Goal: Information Seeking & Learning: Learn about a topic

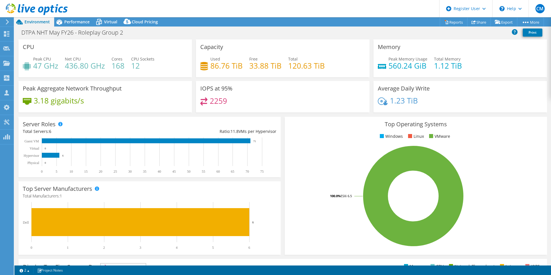
select select "EULondon"
select select "USD"
click at [68, 22] on span "Performance" at bounding box center [76, 21] width 25 height 5
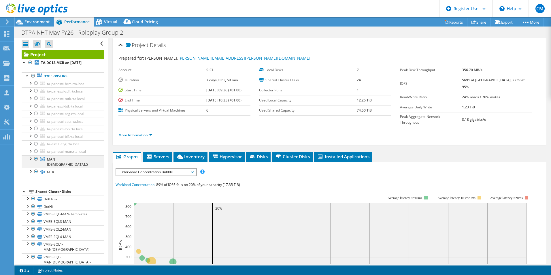
click at [31, 158] on div at bounding box center [30, 158] width 6 height 6
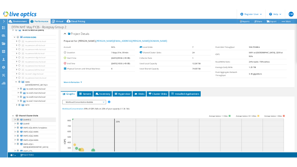
scroll to position [29, 0]
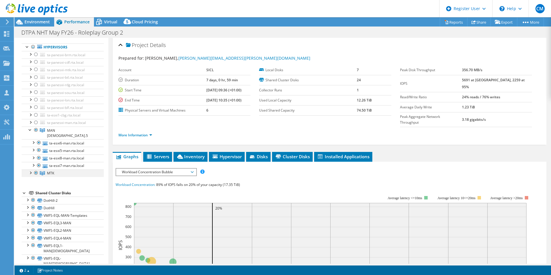
click at [30, 170] on div at bounding box center [30, 173] width 6 height 6
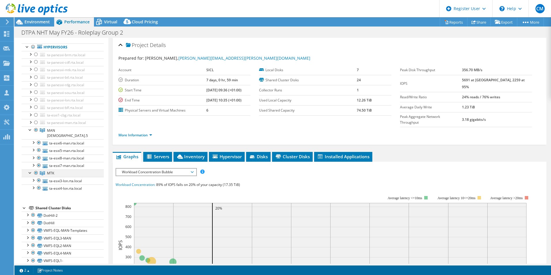
click at [30, 170] on div at bounding box center [30, 173] width 6 height 6
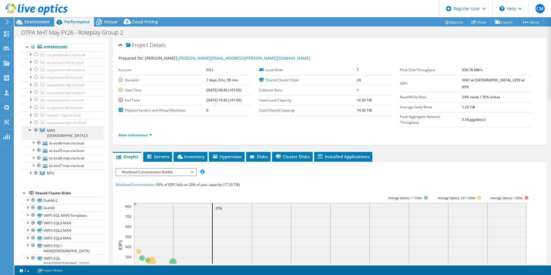
click at [29, 132] on div at bounding box center [30, 130] width 6 height 6
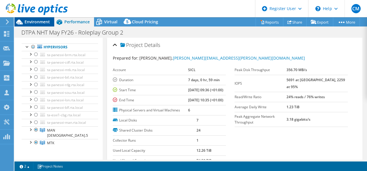
click at [28, 22] on span "Environment" at bounding box center [37, 21] width 25 height 5
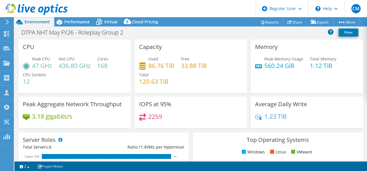
click at [78, 61] on div "Net CPU 436.80 GHz" at bounding box center [75, 62] width 32 height 13
click at [72, 25] on div "Performance" at bounding box center [74, 21] width 40 height 9
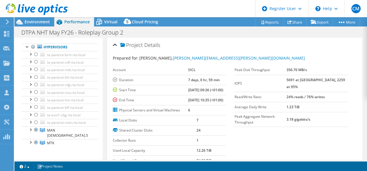
click at [4, 22] on div at bounding box center [6, 21] width 6 height 5
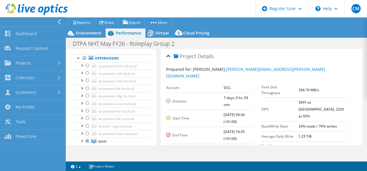
click at [56, 21] on div at bounding box center [32, 21] width 66 height 9
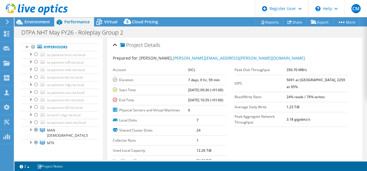
click at [87, 24] on span "Performance" at bounding box center [76, 21] width 25 height 5
click at [85, 24] on span "Performance" at bounding box center [76, 21] width 25 height 5
click at [27, 46] on div at bounding box center [28, 47] width 6 height 6
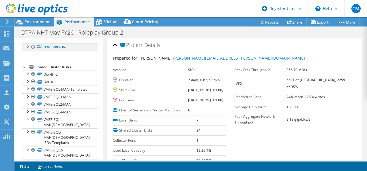
click at [27, 46] on div at bounding box center [28, 47] width 6 height 6
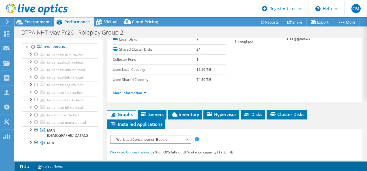
scroll to position [0, 0]
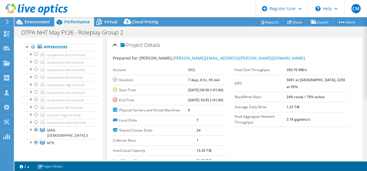
click at [113, 44] on div "Project Details" at bounding box center [235, 45] width 244 height 12
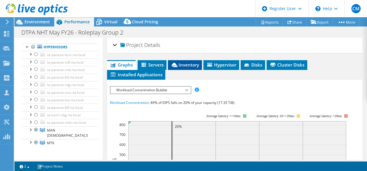
click at [176, 63] on icon at bounding box center [175, 65] width 6 height 4
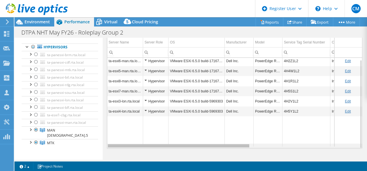
drag, startPoint x: 230, startPoint y: 146, endPoint x: 134, endPoint y: 125, distance: 98.0
click at [117, 132] on body "CM Dell User Cristian Marin Cristian.Marin1@dell.com Dell My Profile Log Out \n…" at bounding box center [183, 85] width 367 height 171
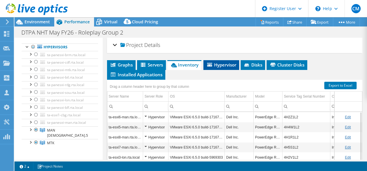
click at [219, 67] on li "Hypervisor" at bounding box center [221, 65] width 36 height 10
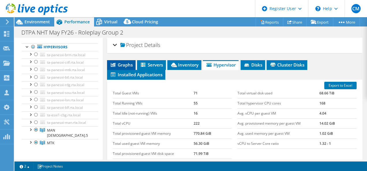
click at [123, 65] on span "Graphs" at bounding box center [121, 65] width 23 height 6
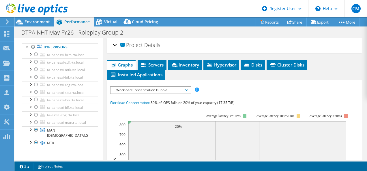
click at [127, 92] on span "Workload Concentration Bubble" at bounding box center [150, 90] width 74 height 7
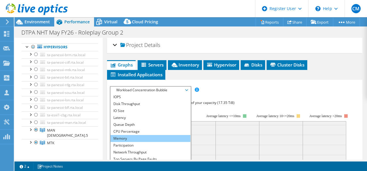
click at [146, 138] on li "Memory" at bounding box center [150, 138] width 80 height 7
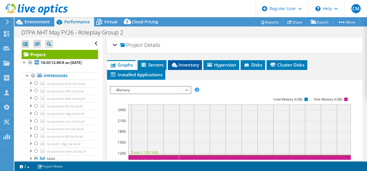
click at [198, 66] on span "Inventory" at bounding box center [185, 65] width 28 height 6
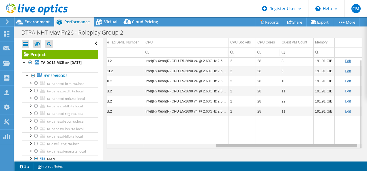
drag, startPoint x: 202, startPoint y: 145, endPoint x: 468, endPoint y: 168, distance: 266.9
click at [367, 168] on html "CM Dell User Cristian Marin Cristian.Marin1@dell.com Dell My Profile Log Out \n…" at bounding box center [183, 85] width 367 height 171
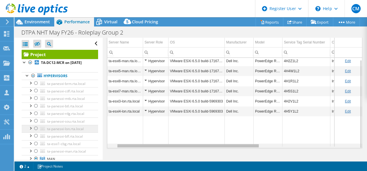
drag, startPoint x: 215, startPoint y: 145, endPoint x: 71, endPoint y: 130, distance: 145.0
click at [69, 132] on body "CM Dell User Cristian Marin Cristian.Marin1@dell.com Dell My Profile Log Out \n…" at bounding box center [183, 85] width 367 height 171
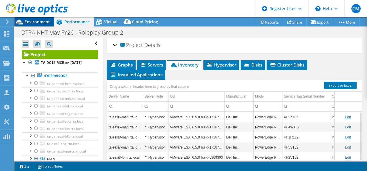
click at [29, 22] on span "Environment" at bounding box center [37, 21] width 25 height 5
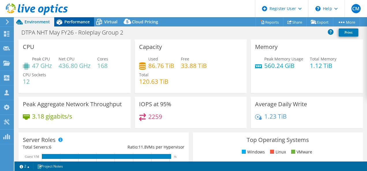
click at [79, 26] on div "Performance" at bounding box center [74, 21] width 40 height 9
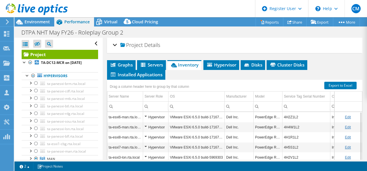
click at [182, 62] on span "Inventory" at bounding box center [184, 65] width 28 height 6
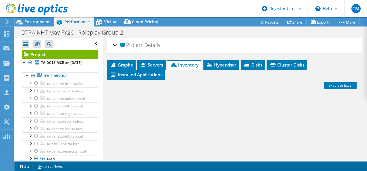
click at [182, 62] on span "Inventory" at bounding box center [184, 65] width 28 height 6
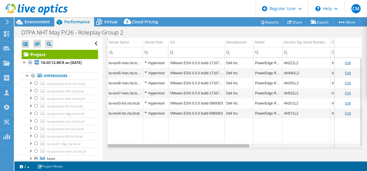
drag, startPoint x: 216, startPoint y: 146, endPoint x: 204, endPoint y: 146, distance: 12.1
click at [204, 146] on body "CM Dell User Cristian Marin Cristian.Marin1@dell.com Dell My Profile Log Out \n…" at bounding box center [183, 85] width 367 height 171
drag, startPoint x: 199, startPoint y: 147, endPoint x: 160, endPoint y: 144, distance: 39.0
click at [160, 144] on body "CM Dell User Cristian Marin Cristian.Marin1@dell.com Dell My Profile Log Out \n…" at bounding box center [183, 85] width 367 height 171
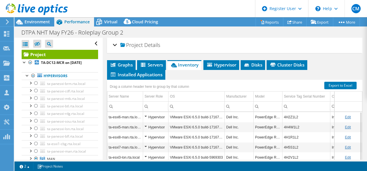
click at [115, 43] on div "Project Details" at bounding box center [235, 45] width 244 height 12
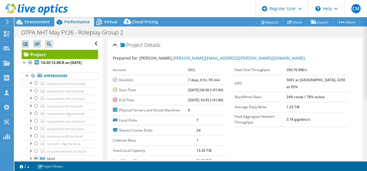
click at [115, 43] on div "Project Details" at bounding box center [235, 45] width 244 height 12
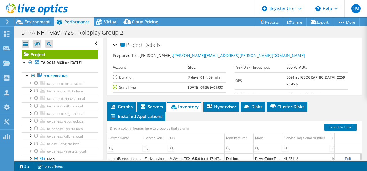
click at [115, 43] on div "Project Details" at bounding box center [235, 45] width 244 height 12
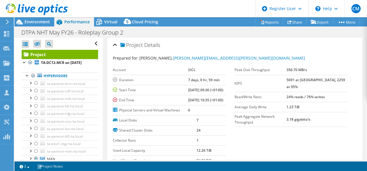
click at [115, 43] on div "Project Details" at bounding box center [235, 45] width 244 height 12
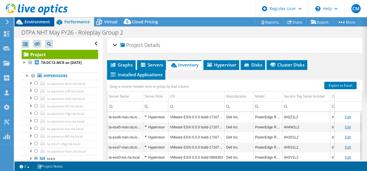
click at [27, 22] on span "Environment" at bounding box center [37, 21] width 25 height 5
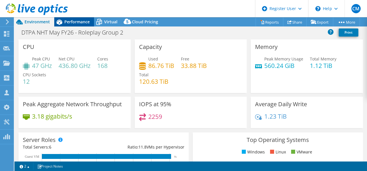
click at [75, 24] on span "Performance" at bounding box center [76, 21] width 25 height 5
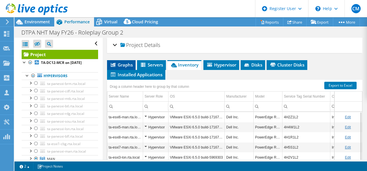
click at [113, 64] on icon at bounding box center [113, 65] width 5 height 4
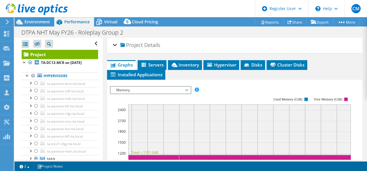
click at [133, 87] on span "Memory" at bounding box center [150, 90] width 74 height 7
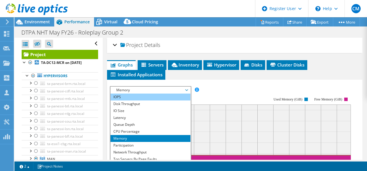
click at [123, 98] on li "IOPS" at bounding box center [150, 97] width 80 height 7
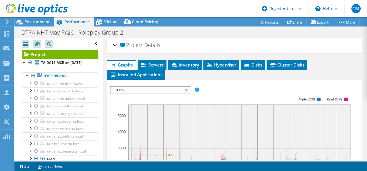
click at [152, 87] on span "IOPS" at bounding box center [150, 90] width 74 height 7
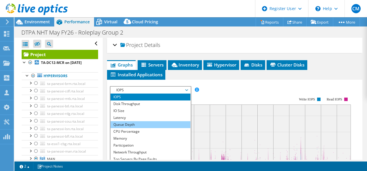
click at [140, 121] on li "Queue Depth" at bounding box center [150, 124] width 80 height 7
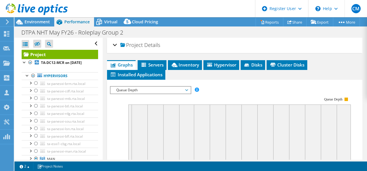
click at [140, 90] on span "Queue Depth" at bounding box center [150, 90] width 74 height 7
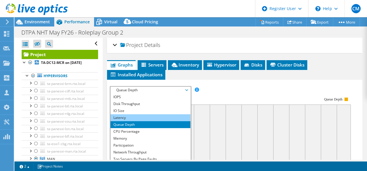
click at [134, 117] on li "Latency" at bounding box center [150, 118] width 80 height 7
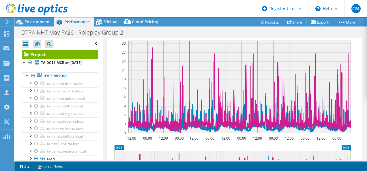
scroll to position [58, 0]
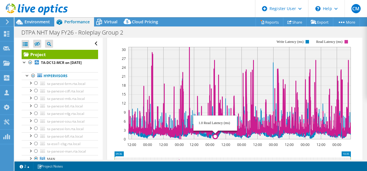
drag, startPoint x: 215, startPoint y: 119, endPoint x: 180, endPoint y: 70, distance: 60.5
click at [179, 70] on icon "12:00 00:00 12:00 00:00 12:00 00:00 12:00 00:00 12:00 00:00 12:00 00:00 12:00 0…" at bounding box center [232, 89] width 245 height 115
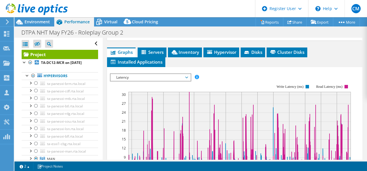
scroll to position [0, 0]
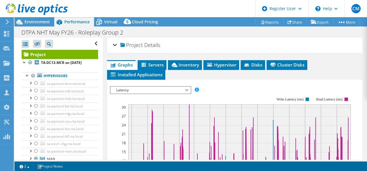
click at [122, 62] on span "Graphs" at bounding box center [121, 65] width 23 height 6
click at [113, 40] on div "Project Details" at bounding box center [235, 45] width 244 height 12
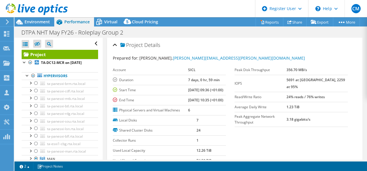
click at [114, 44] on div "Project Details" at bounding box center [235, 45] width 244 height 12
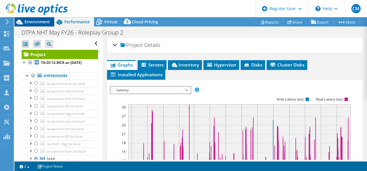
click at [30, 22] on span "Environment" at bounding box center [37, 21] width 25 height 5
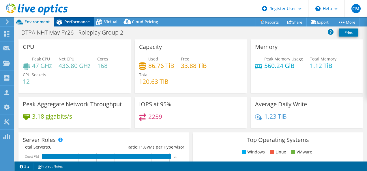
click at [84, 22] on span "Performance" at bounding box center [76, 21] width 25 height 5
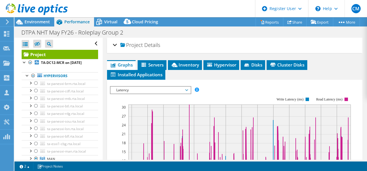
click at [115, 61] on li "Graphs" at bounding box center [121, 65] width 29 height 10
click at [142, 89] on span "Latency" at bounding box center [150, 90] width 74 height 7
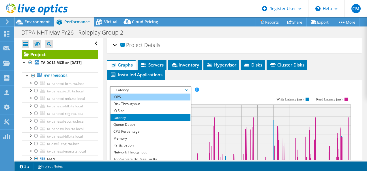
click at [137, 97] on li "IOPS" at bounding box center [150, 97] width 80 height 7
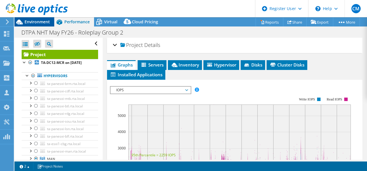
click at [29, 21] on span "Environment" at bounding box center [37, 21] width 25 height 5
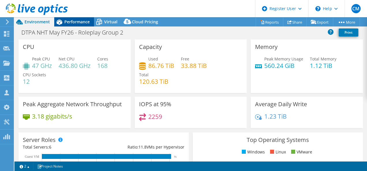
click at [80, 23] on span "Performance" at bounding box center [76, 21] width 25 height 5
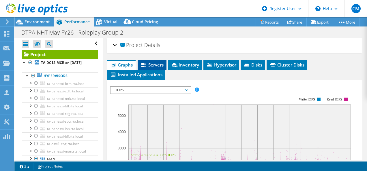
click at [152, 65] on span "Servers" at bounding box center [151, 65] width 23 height 6
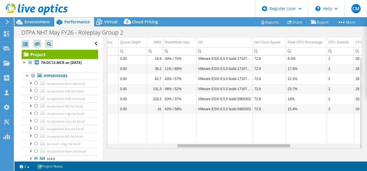
scroll to position [2, 207]
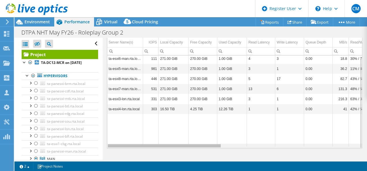
drag, startPoint x: 204, startPoint y: 146, endPoint x: 94, endPoint y: 125, distance: 111.4
click at [94, 125] on body "CM Dell User Cristian Marin Cristian.Marin1@dell.com Dell My Profile Log Out \n…" at bounding box center [183, 85] width 367 height 171
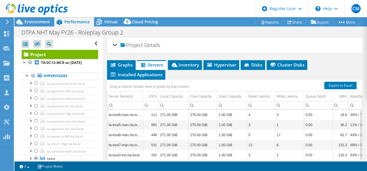
click at [151, 64] on span "Servers" at bounding box center [151, 65] width 23 height 6
click at [185, 62] on span "Inventory" at bounding box center [185, 65] width 28 height 6
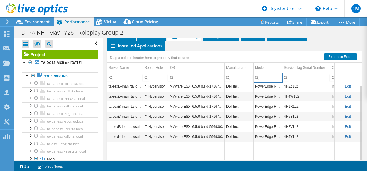
click at [265, 74] on input "Column Model, Filter cell" at bounding box center [268, 77] width 29 height 7
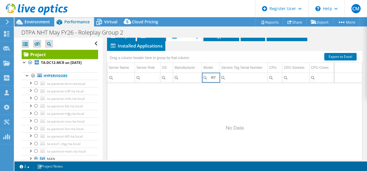
type input "R"
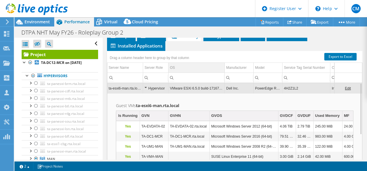
click at [206, 63] on td "OS" at bounding box center [196, 68] width 56 height 10
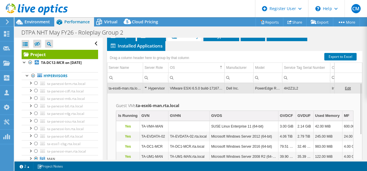
click at [247, 56] on div "Drag a column header here to group by that column" at bounding box center [235, 54] width 256 height 7
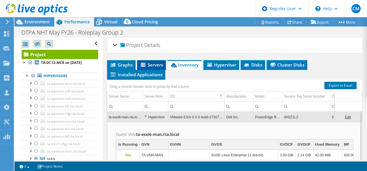
click at [148, 64] on span "Servers" at bounding box center [151, 65] width 23 height 6
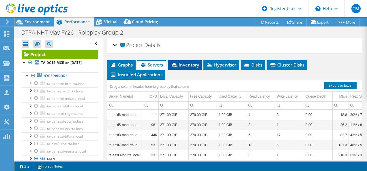
click at [177, 63] on icon at bounding box center [175, 65] width 6 height 4
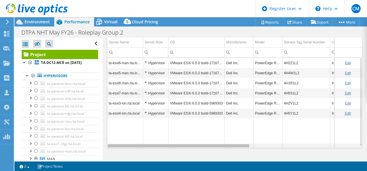
drag, startPoint x: 204, startPoint y: 144, endPoint x: 217, endPoint y: 135, distance: 15.4
click at [217, 135] on body "CM Dell User Cristian Marin Cristian.Marin1@dell.com Dell My Profile Log Out \n…" at bounding box center [183, 85] width 367 height 171
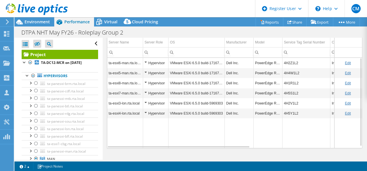
click at [213, 142] on td "Data grid" at bounding box center [196, 134] width 56 height 30
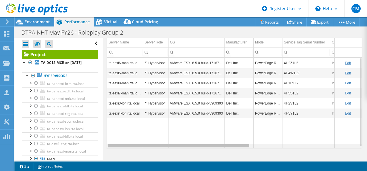
drag, startPoint x: 210, startPoint y: 145, endPoint x: 95, endPoint y: 126, distance: 116.4
click at [96, 126] on body "CM Dell User Cristian Marin Cristian.Marin1@dell.com Dell My Profile Log Out \n…" at bounding box center [183, 85] width 367 height 171
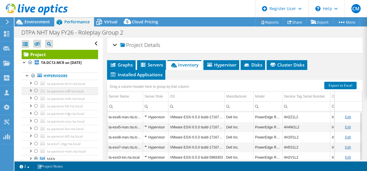
click at [30, 90] on div at bounding box center [30, 90] width 6 height 6
click at [31, 82] on div at bounding box center [30, 83] width 6 height 6
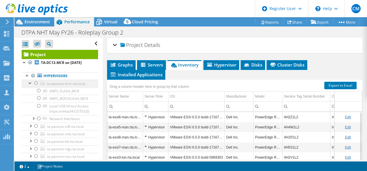
click at [31, 82] on div at bounding box center [30, 83] width 6 height 6
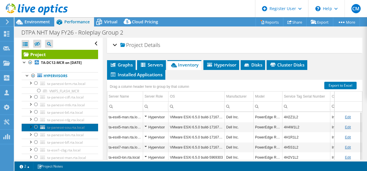
click at [55, 124] on link "ta-panesxi-sou.rta.local" at bounding box center [60, 127] width 76 height 7
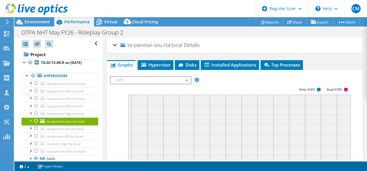
click at [35, 118] on div at bounding box center [36, 121] width 6 height 7
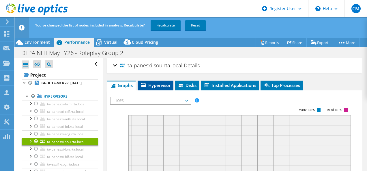
click at [164, 87] on span "Hypervisor" at bounding box center [155, 85] width 30 height 6
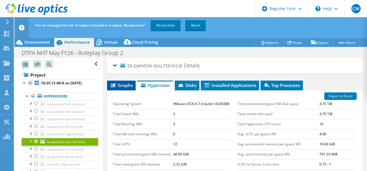
click at [122, 86] on span "Graphs" at bounding box center [121, 85] width 23 height 6
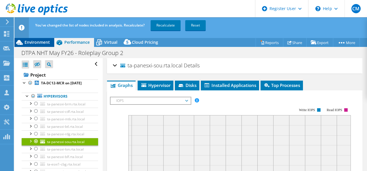
click at [30, 42] on span "Environment" at bounding box center [37, 42] width 25 height 5
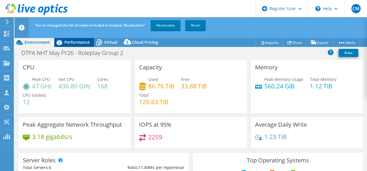
click at [76, 43] on span "Performance" at bounding box center [76, 42] width 25 height 5
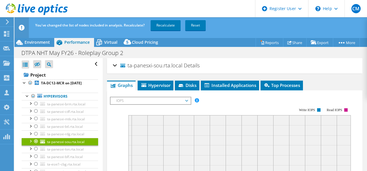
click at [115, 64] on div "ta-panesxi-sou.rta.local Details" at bounding box center [235, 66] width 244 height 12
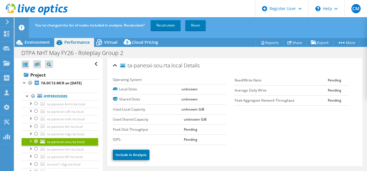
click at [115, 64] on div "ta-panesxi-sou.rta.local Details" at bounding box center [235, 66] width 244 height 12
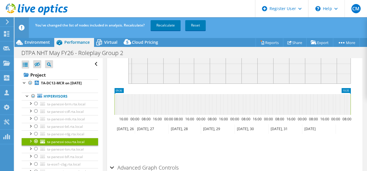
click at [35, 140] on div at bounding box center [36, 141] width 6 height 7
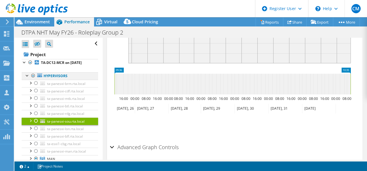
click at [25, 73] on div at bounding box center [28, 75] width 6 height 6
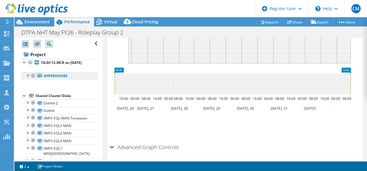
click at [24, 76] on link "Hypervisors" at bounding box center [60, 75] width 76 height 7
click at [27, 74] on div at bounding box center [28, 75] width 6 height 6
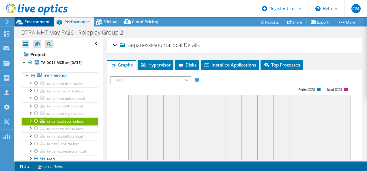
click at [37, 24] on span "Environment" at bounding box center [37, 21] width 25 height 5
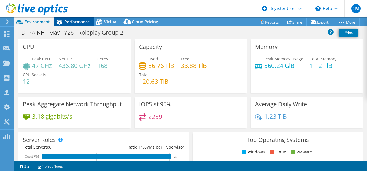
click at [76, 23] on span "Performance" at bounding box center [76, 21] width 25 height 5
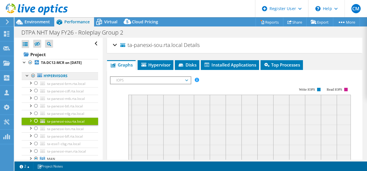
click at [50, 72] on link "Hypervisors" at bounding box center [60, 75] width 76 height 7
click at [51, 76] on link "Hypervisors" at bounding box center [60, 75] width 76 height 7
click at [52, 76] on link "Hypervisors" at bounding box center [60, 75] width 76 height 7
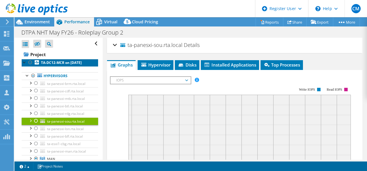
click at [48, 60] on b "TA-DC12-MCR on [DATE]" at bounding box center [61, 62] width 41 height 5
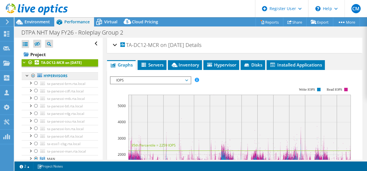
click at [46, 75] on link "Hypervisors" at bounding box center [60, 75] width 76 height 7
click at [52, 75] on link "Hypervisors" at bounding box center [60, 75] width 76 height 7
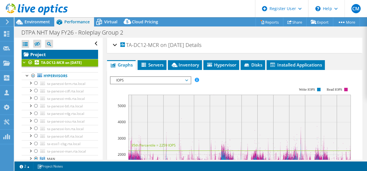
click at [37, 53] on link "Project" at bounding box center [60, 54] width 76 height 9
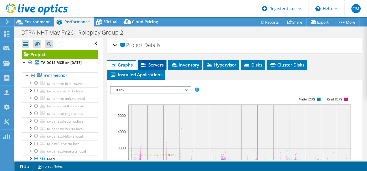
click at [162, 63] on span "Servers" at bounding box center [151, 65] width 23 height 6
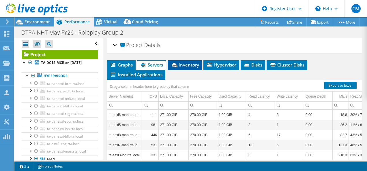
click at [181, 64] on span "Inventory" at bounding box center [185, 65] width 28 height 6
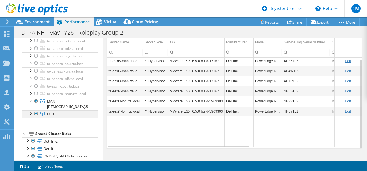
click at [30, 110] on div at bounding box center [30, 113] width 6 height 6
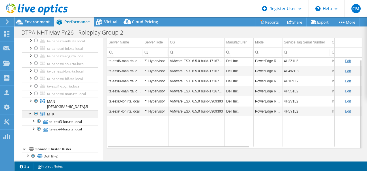
click at [30, 110] on div at bounding box center [30, 113] width 6 height 6
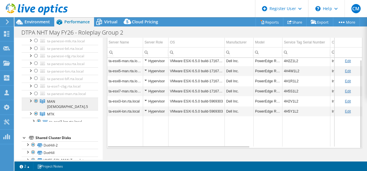
click at [30, 102] on div at bounding box center [30, 101] width 6 height 6
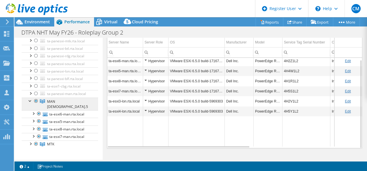
click at [30, 102] on div at bounding box center [30, 101] width 6 height 6
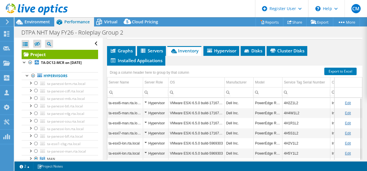
scroll to position [0, 0]
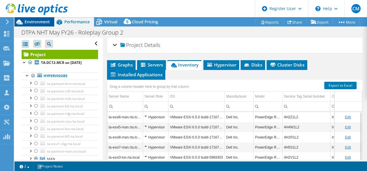
click at [40, 21] on span "Environment" at bounding box center [37, 21] width 25 height 5
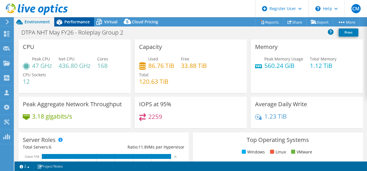
click at [72, 22] on span "Performance" at bounding box center [76, 21] width 25 height 5
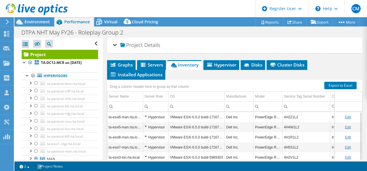
click at [113, 45] on div "Project Details" at bounding box center [235, 45] width 244 height 12
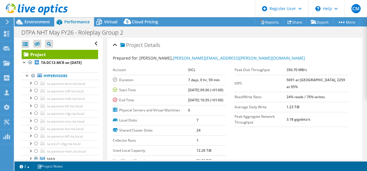
click at [117, 43] on h2 "Project Details" at bounding box center [136, 45] width 47 height 12
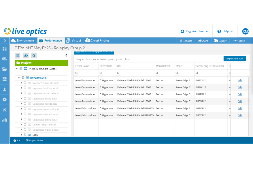
scroll to position [25, 0]
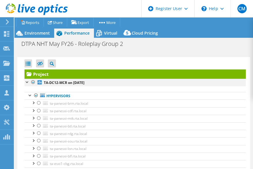
click at [27, 82] on div at bounding box center [28, 82] width 6 height 6
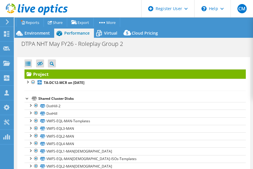
click at [71, 34] on span "Performance" at bounding box center [76, 32] width 25 height 5
click at [33, 32] on span "Environment" at bounding box center [37, 32] width 25 height 5
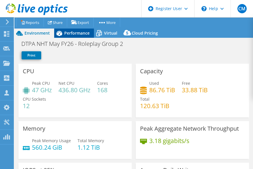
click at [72, 32] on span "Performance" at bounding box center [76, 32] width 25 height 5
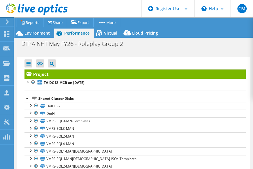
click at [26, 97] on div at bounding box center [28, 98] width 6 height 6
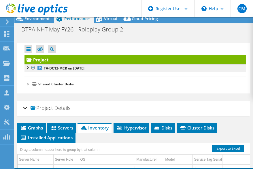
scroll to position [3, 0]
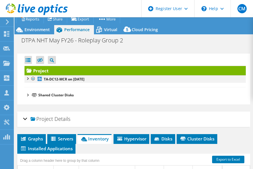
click at [27, 79] on div at bounding box center [28, 78] width 6 height 6
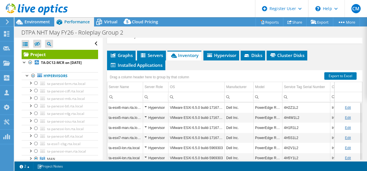
scroll to position [0, 0]
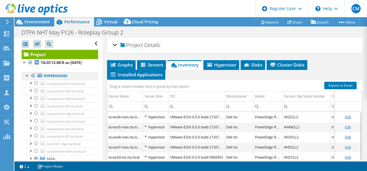
click at [33, 76] on div at bounding box center [33, 75] width 6 height 7
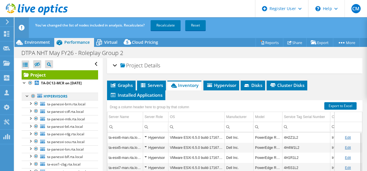
click at [32, 95] on div at bounding box center [33, 96] width 6 height 7
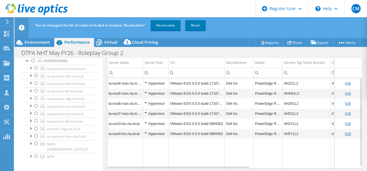
scroll to position [7, 0]
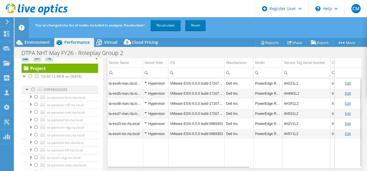
click at [32, 91] on div at bounding box center [33, 89] width 6 height 7
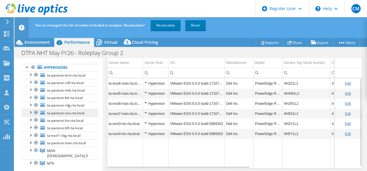
scroll to position [35, 0]
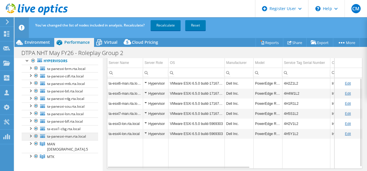
click at [36, 134] on div at bounding box center [36, 136] width 6 height 7
click at [37, 126] on div at bounding box center [36, 128] width 6 height 7
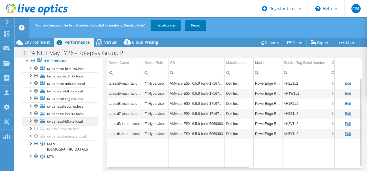
click at [37, 121] on div at bounding box center [36, 121] width 6 height 7
click at [37, 112] on div at bounding box center [36, 113] width 6 height 7
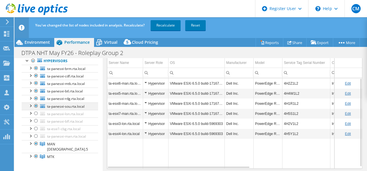
click at [36, 104] on div at bounding box center [36, 106] width 6 height 7
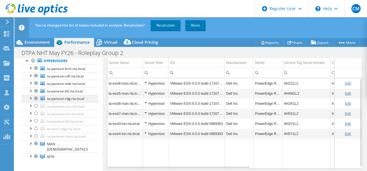
click at [36, 96] on div at bounding box center [36, 98] width 6 height 7
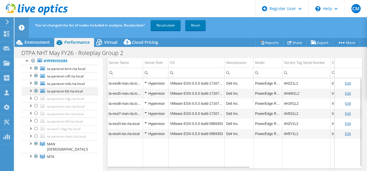
click at [36, 91] on div at bounding box center [36, 91] width 6 height 7
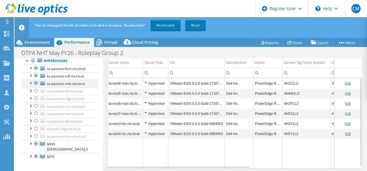
click at [36, 84] on div at bounding box center [36, 83] width 6 height 7
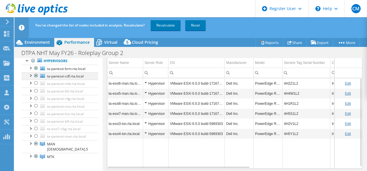
click at [35, 74] on div at bounding box center [36, 75] width 6 height 7
click at [35, 67] on div at bounding box center [36, 68] width 6 height 7
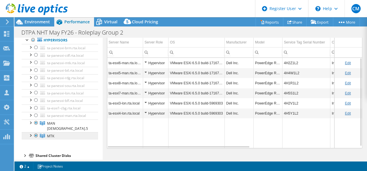
scroll to position [7, 0]
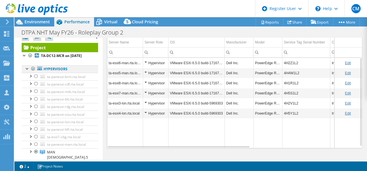
click at [34, 66] on div at bounding box center [33, 68] width 6 height 7
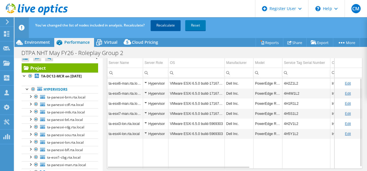
click at [158, 27] on link "Recalculate" at bounding box center [166, 25] width 30 height 10
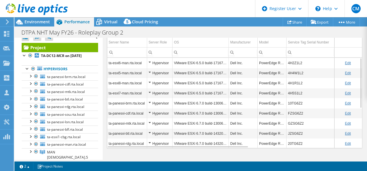
scroll to position [72, 0]
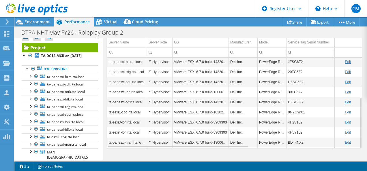
click at [129, 109] on td "ta-esxi1-cbg.rta.local" at bounding box center [127, 112] width 40 height 10
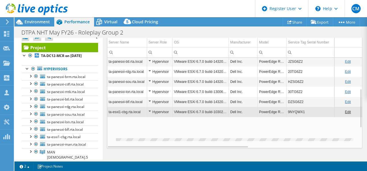
click at [129, 111] on td "ta-esxi1-cbg.rta.local" at bounding box center [127, 112] width 40 height 10
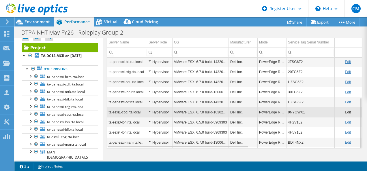
click at [129, 111] on td "ta-esxi1-cbg.rta.local" at bounding box center [127, 112] width 40 height 10
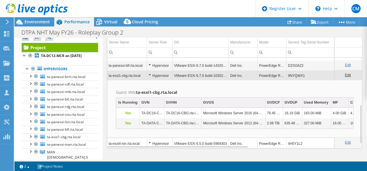
scroll to position [109, 0]
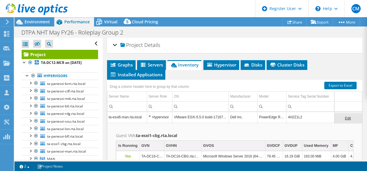
select select "EULondon"
select select "USD"
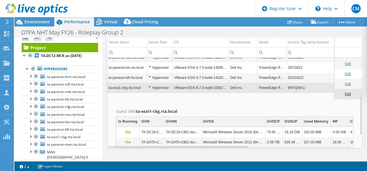
scroll to position [89, 0]
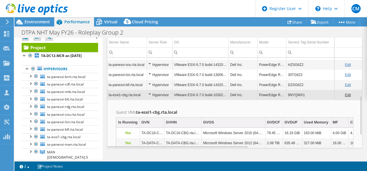
click at [133, 91] on td "ta-esxi1-cbg.rta.local" at bounding box center [127, 95] width 40 height 10
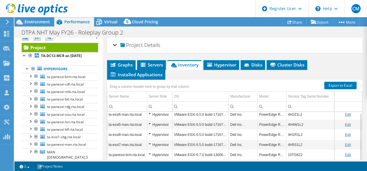
scroll to position [54, 0]
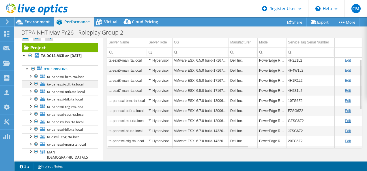
drag, startPoint x: 35, startPoint y: 76, endPoint x: 34, endPoint y: 82, distance: 6.9
click at [35, 76] on div at bounding box center [36, 76] width 6 height 7
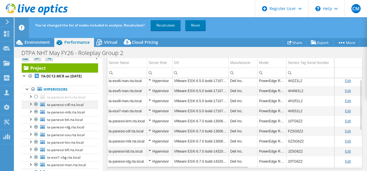
click at [36, 104] on div at bounding box center [36, 104] width 6 height 7
click at [36, 112] on div at bounding box center [36, 111] width 6 height 7
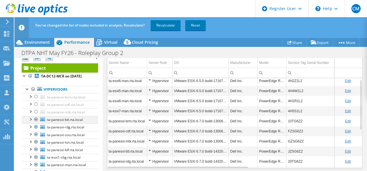
click at [36, 118] on div at bounding box center [36, 119] width 6 height 7
click at [35, 126] on div at bounding box center [36, 127] width 6 height 7
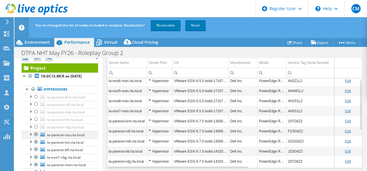
click at [36, 133] on div at bounding box center [36, 134] width 6 height 7
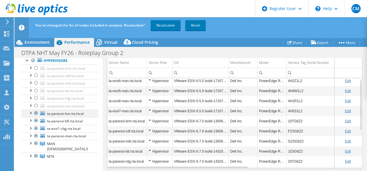
click at [38, 113] on div at bounding box center [36, 113] width 6 height 7
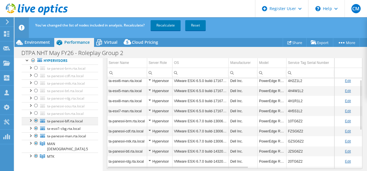
click at [36, 120] on div at bounding box center [36, 120] width 6 height 7
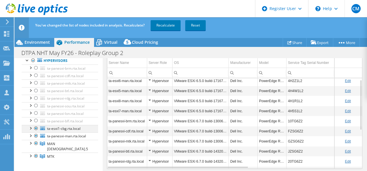
click at [36, 127] on div at bounding box center [36, 128] width 6 height 7
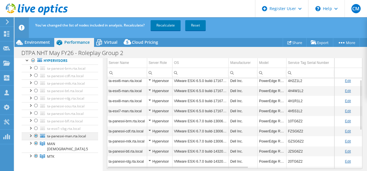
click at [36, 135] on div at bounding box center [36, 136] width 6 height 7
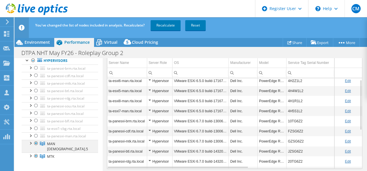
click at [33, 141] on div at bounding box center [30, 143] width 6 height 6
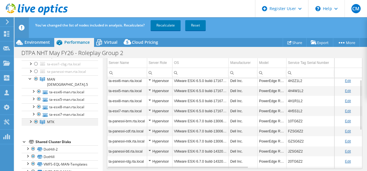
scroll to position [93, 0]
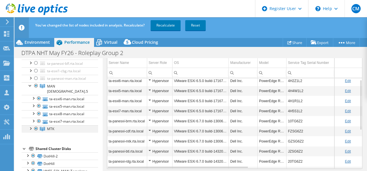
click at [29, 125] on div at bounding box center [30, 128] width 6 height 6
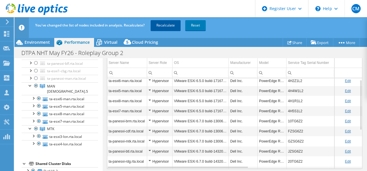
click at [161, 28] on link "Recalculate" at bounding box center [166, 25] width 30 height 10
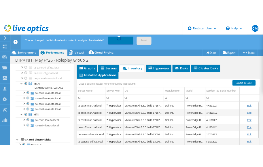
scroll to position [0, 0]
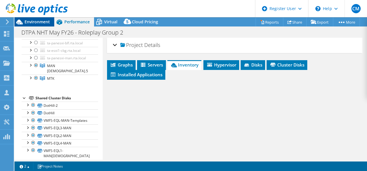
click at [37, 22] on span "Environment" at bounding box center [37, 21] width 25 height 5
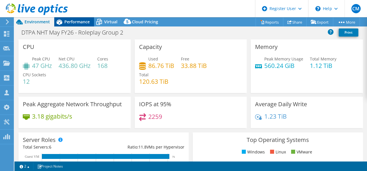
click at [76, 22] on span "Performance" at bounding box center [76, 21] width 25 height 5
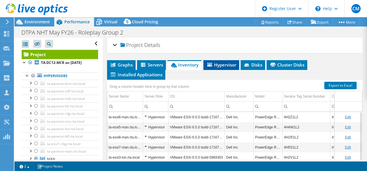
click at [229, 62] on span "Hypervisor" at bounding box center [221, 65] width 30 height 6
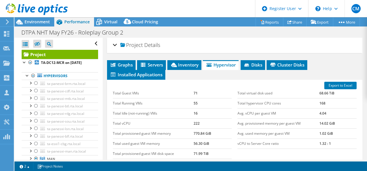
scroll to position [29, 0]
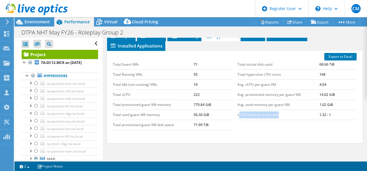
drag, startPoint x: 238, startPoint y: 114, endPoint x: 278, endPoint y: 116, distance: 39.9
click at [278, 116] on td "vCPU to Server Core ratio" at bounding box center [278, 115] width 82 height 10
drag, startPoint x: 278, startPoint y: 116, endPoint x: 278, endPoint y: 121, distance: 4.6
click at [278, 121] on div "Total virtual disk used 68.66 TiB Total hypervisor CPU cores 168 Avg. vCPU per …" at bounding box center [296, 90] width 125 height 72
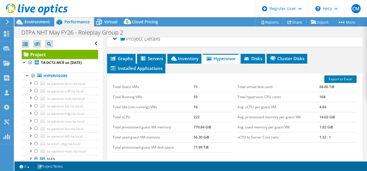
scroll to position [0, 0]
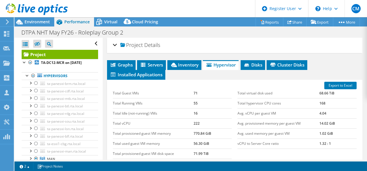
click at [223, 8] on header "CM Dell User Cristian Marin Cristian.Marin1@dell.com Dell My Profile Log Out \n…" at bounding box center [183, 8] width 367 height 17
click at [118, 60] on li "Graphs" at bounding box center [121, 65] width 29 height 10
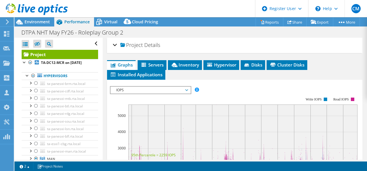
click at [139, 88] on span "IOPS" at bounding box center [150, 90] width 74 height 7
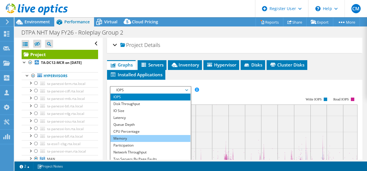
click at [136, 137] on li "Memory" at bounding box center [150, 138] width 80 height 7
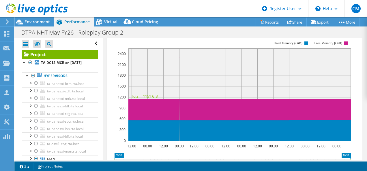
scroll to position [58, 0]
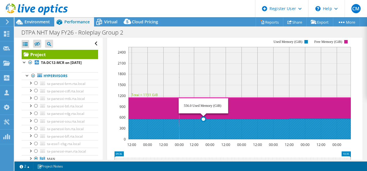
click at [203, 80] on rect at bounding box center [239, 93] width 222 height 93
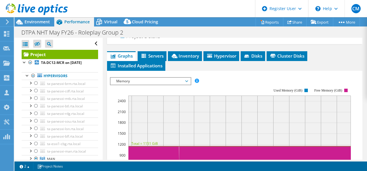
scroll to position [0, 0]
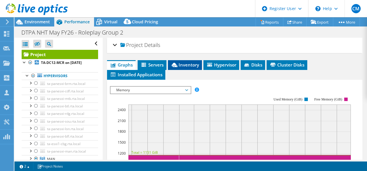
click at [179, 66] on span "Inventory" at bounding box center [185, 65] width 28 height 6
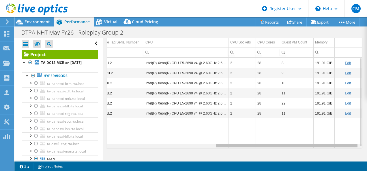
drag, startPoint x: 205, startPoint y: 146, endPoint x: 324, endPoint y: 144, distance: 118.6
click at [324, 144] on body "CM Dell User Cristian Marin Cristian.Marin1@dell.com Dell My Profile Log Out \n…" at bounding box center [183, 85] width 367 height 171
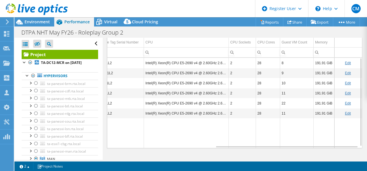
click at [207, 136] on td "Data grid" at bounding box center [186, 134] width 85 height 30
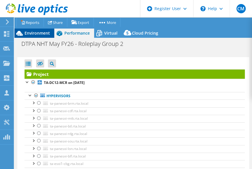
click at [28, 35] on span "Environment" at bounding box center [37, 32] width 25 height 5
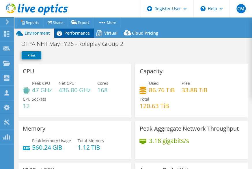
click at [71, 35] on span "Performance" at bounding box center [76, 32] width 25 height 5
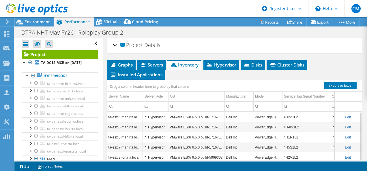
select select "EULondon"
select select "USD"
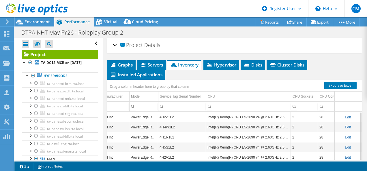
click at [119, 47] on h2 "Project Details" at bounding box center [136, 45] width 47 height 12
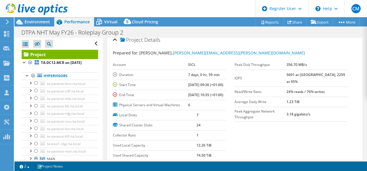
scroll to position [0, 0]
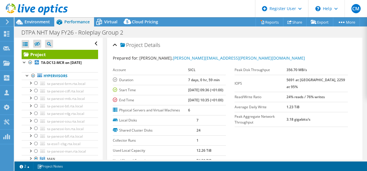
click at [115, 45] on div "Project Details" at bounding box center [235, 45] width 244 height 12
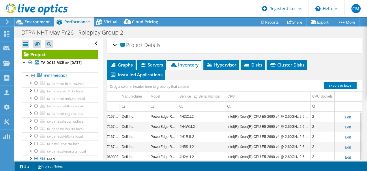
scroll to position [0, 104]
click at [119, 62] on span "Graphs" at bounding box center [121, 65] width 23 height 6
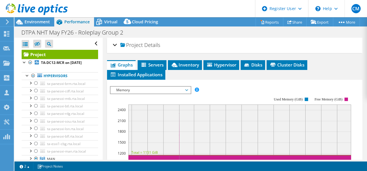
click at [153, 87] on span "Memory" at bounding box center [150, 90] width 74 height 7
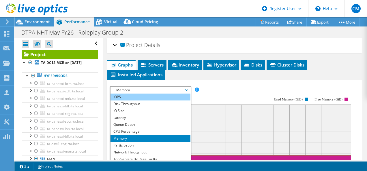
click at [123, 94] on li "IOPS" at bounding box center [150, 97] width 80 height 7
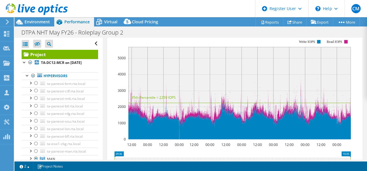
scroll to position [0, 0]
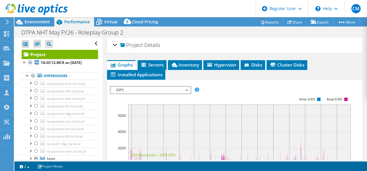
click at [133, 90] on span "IOPS" at bounding box center [150, 90] width 74 height 7
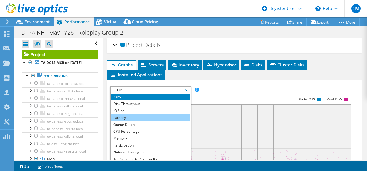
click at [136, 117] on li "Latency" at bounding box center [150, 118] width 80 height 7
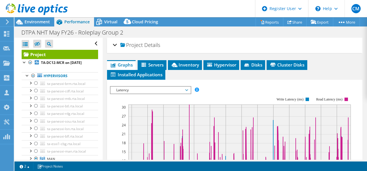
click at [150, 91] on span "Latency" at bounding box center [150, 90] width 74 height 7
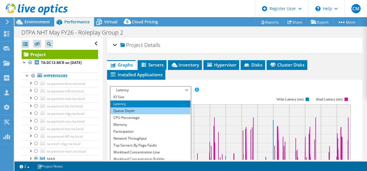
scroll to position [21, 0]
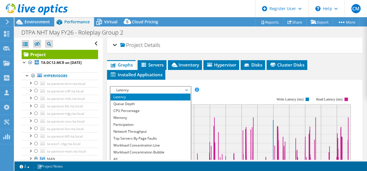
drag, startPoint x: 157, startPoint y: 153, endPoint x: 161, endPoint y: 151, distance: 4.4
click at [157, 153] on li "Workload Concentration Bubble" at bounding box center [150, 152] width 80 height 7
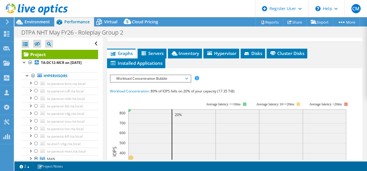
scroll to position [0, 0]
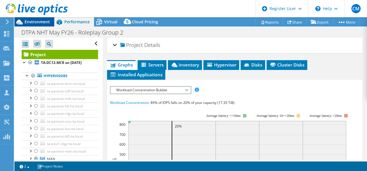
click at [41, 21] on span "Environment" at bounding box center [37, 21] width 25 height 5
